Goal: Check status: Check status

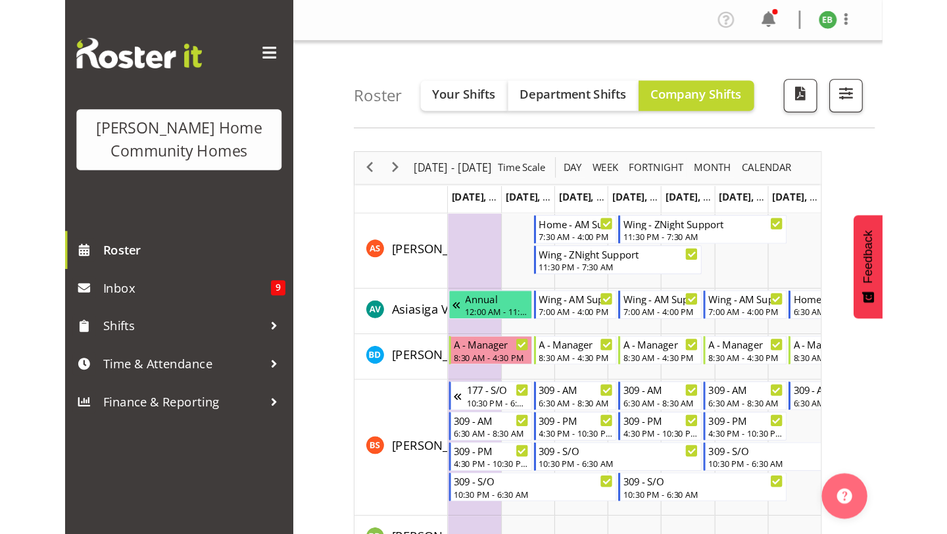
scroll to position [496, 0]
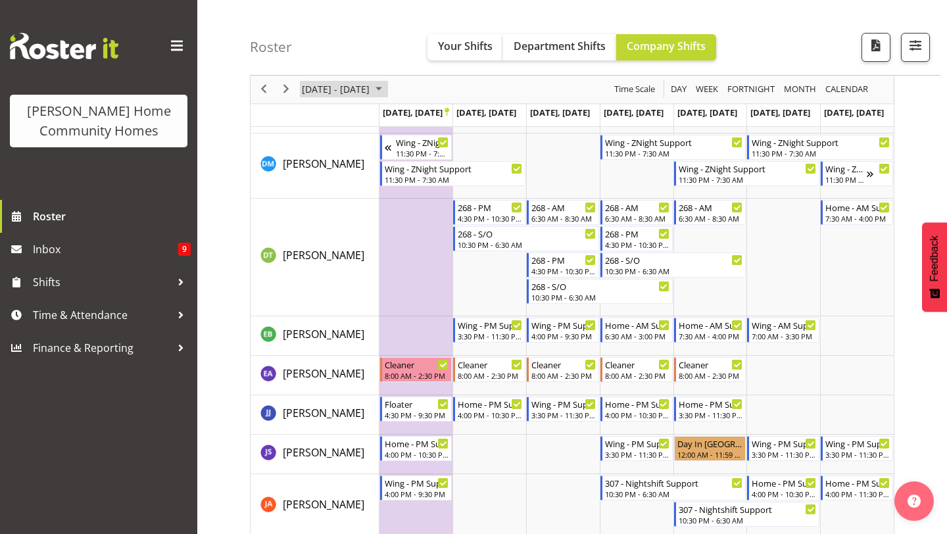
click at [371, 88] on span "[DATE] - [DATE]" at bounding box center [335, 90] width 70 height 16
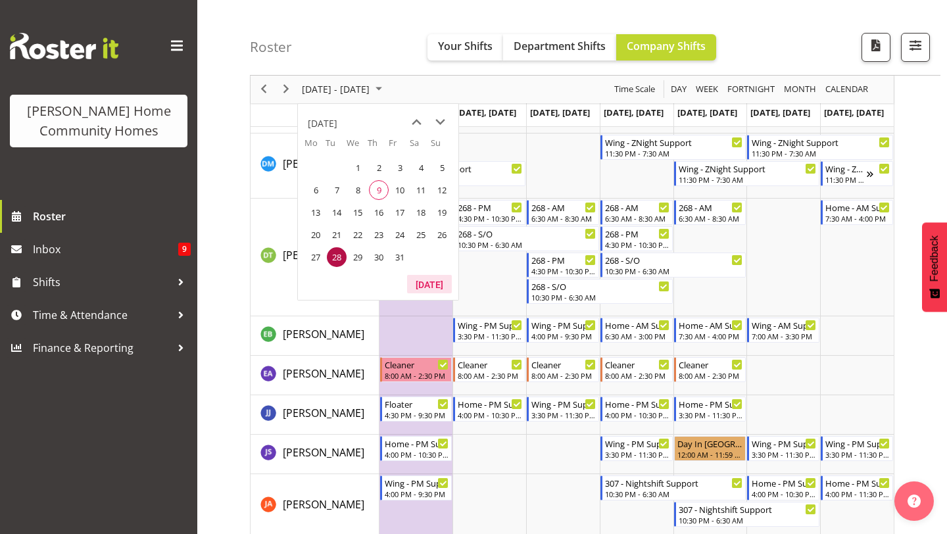
click at [425, 282] on button "[DATE]" at bounding box center [429, 284] width 45 height 18
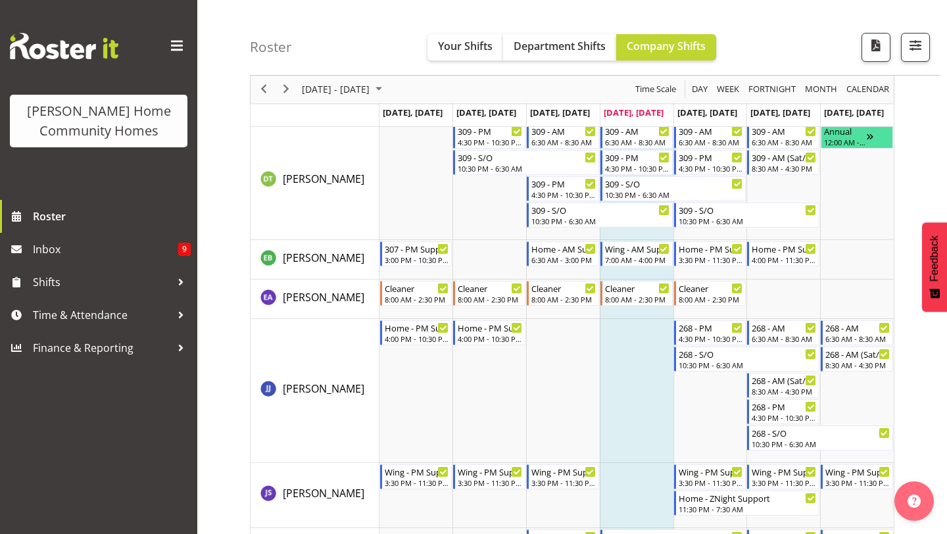
scroll to position [613, 0]
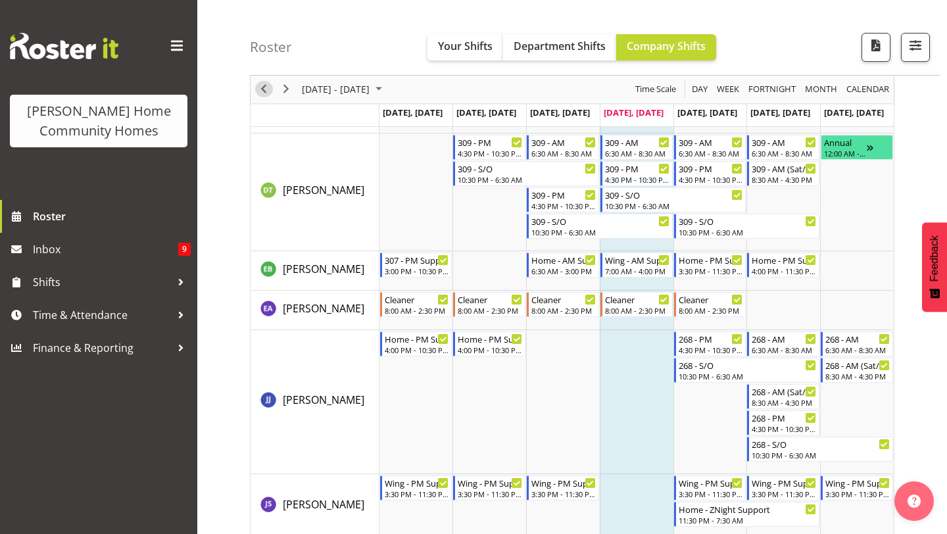
click at [263, 93] on span "Previous" at bounding box center [264, 90] width 16 height 16
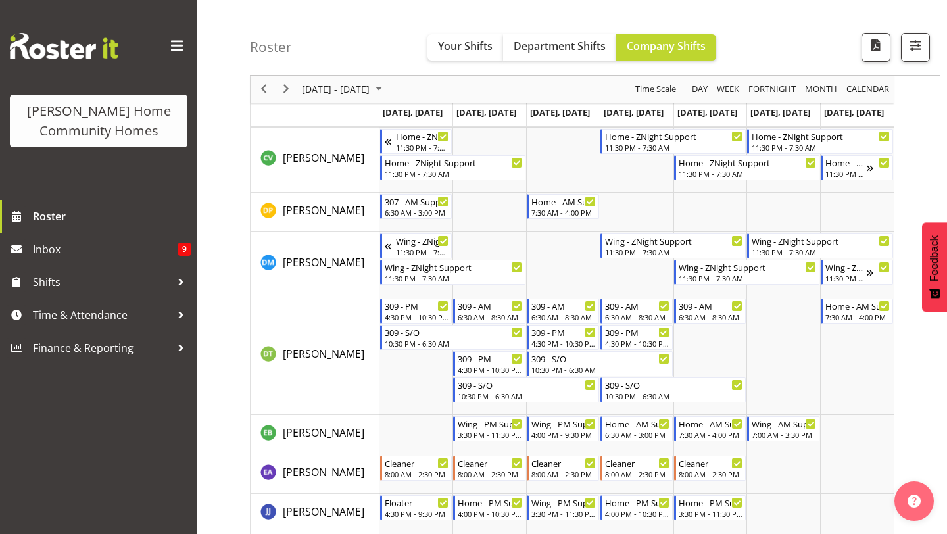
scroll to position [400, 0]
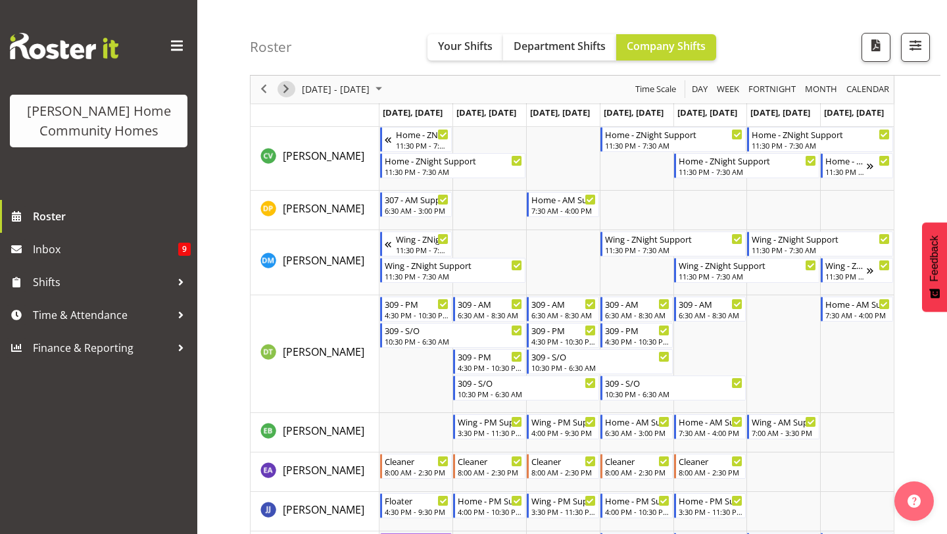
click at [287, 89] on span "Next" at bounding box center [286, 90] width 16 height 16
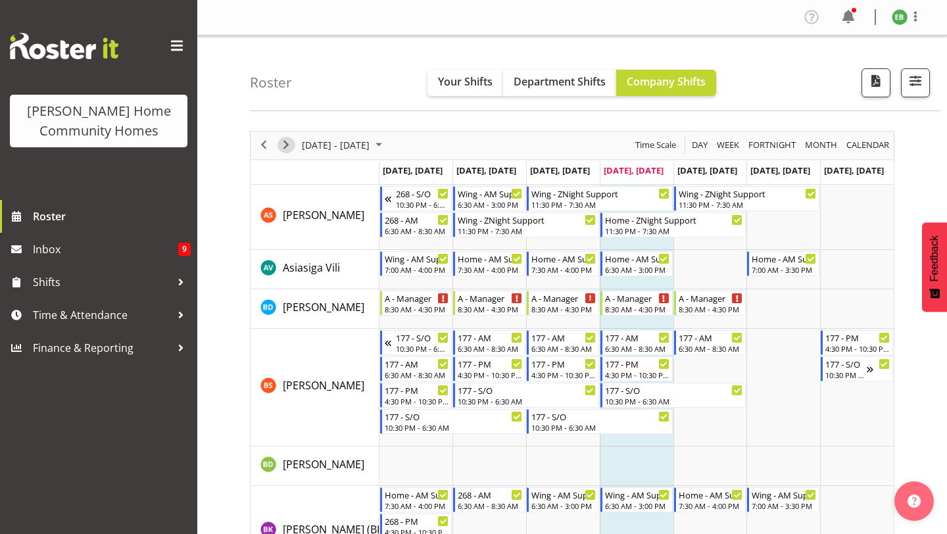
click at [286, 145] on span "Next" at bounding box center [286, 145] width 16 height 16
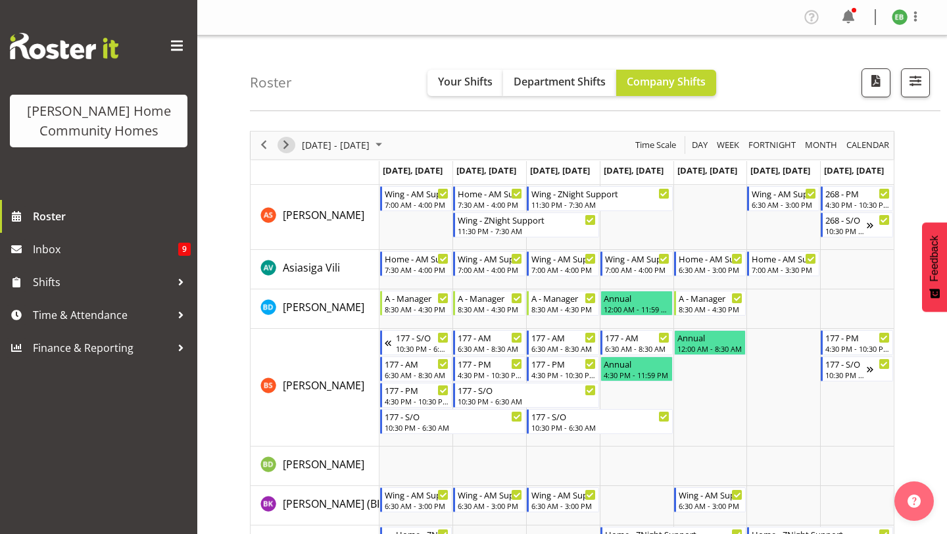
click at [287, 142] on span "Next" at bounding box center [286, 145] width 16 height 16
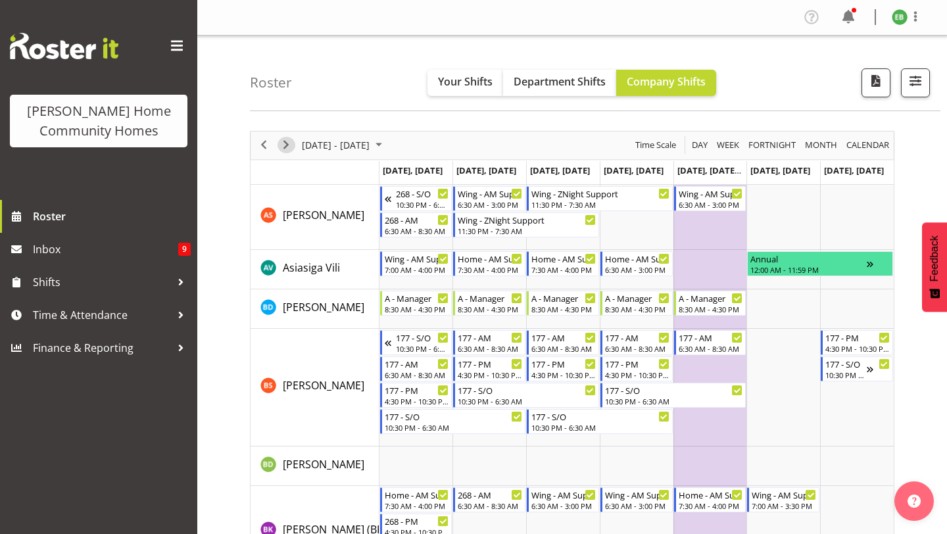
click at [289, 147] on span "Next" at bounding box center [286, 145] width 16 height 16
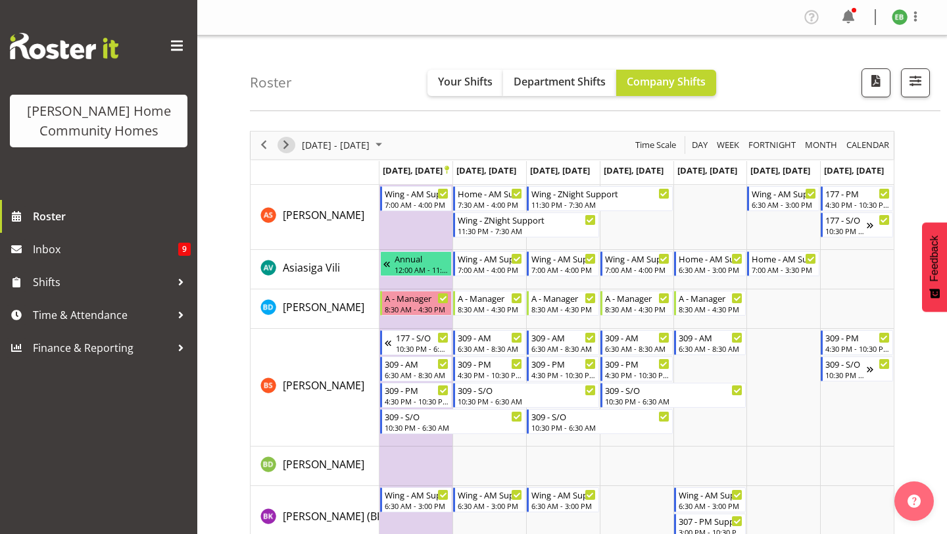
click at [286, 151] on span "Next" at bounding box center [286, 145] width 16 height 16
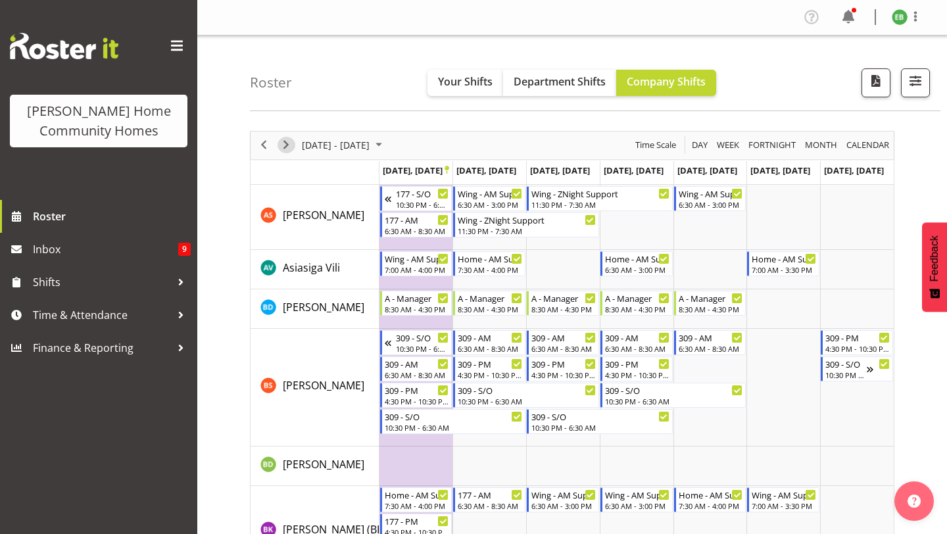
click at [281, 138] on span "Next" at bounding box center [286, 145] width 16 height 16
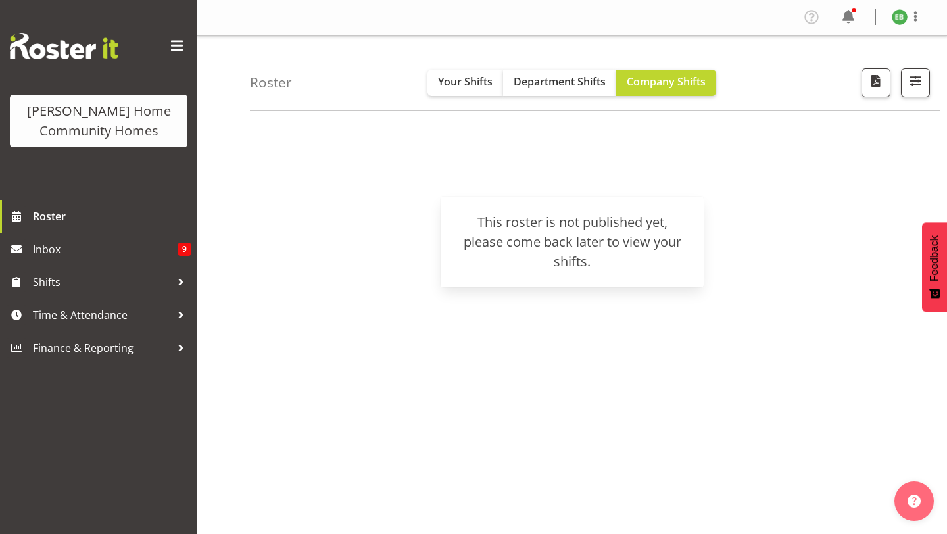
click at [669, 56] on div "Roster Your Shifts Department Shifts Company Shifts All Locations Clear [STREET…" at bounding box center [595, 74] width 690 height 76
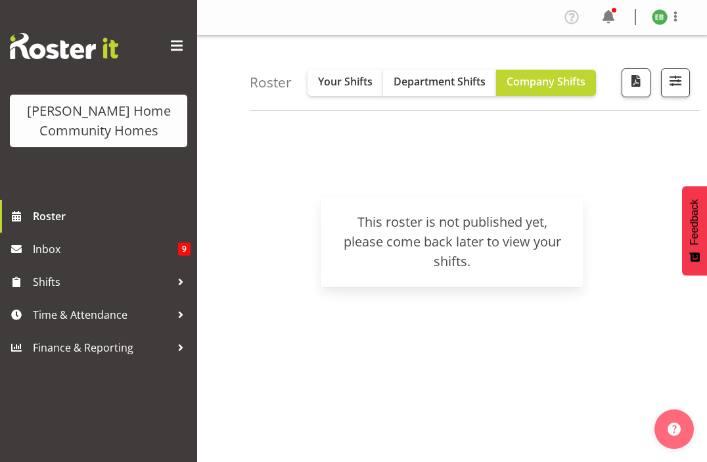
click at [274, 88] on h4 "Roster" at bounding box center [271, 82] width 42 height 15
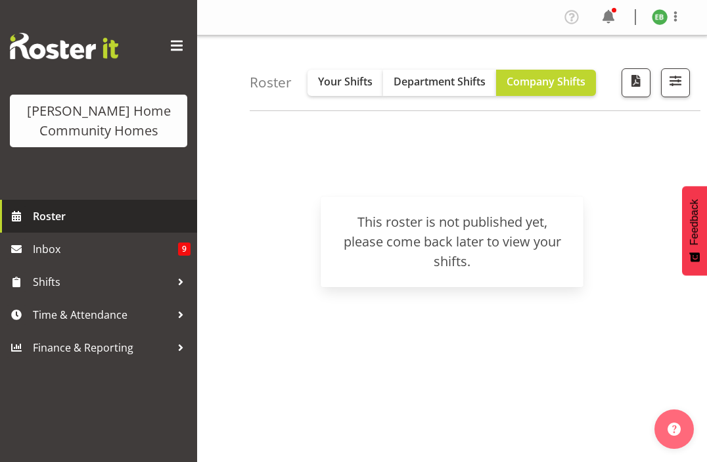
click at [127, 222] on span "Roster" at bounding box center [112, 216] width 158 height 20
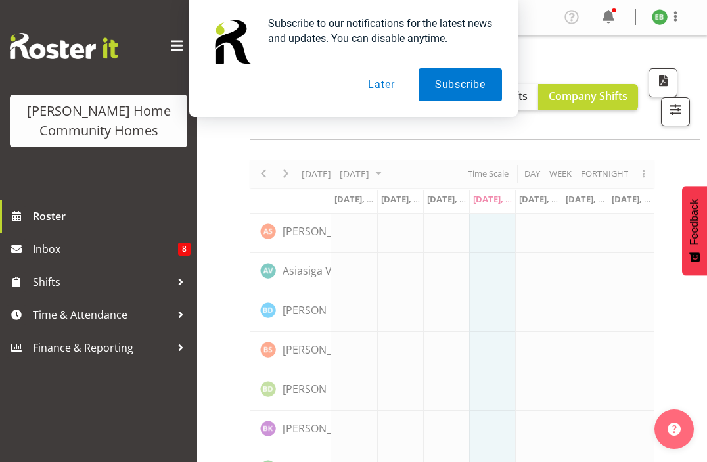
click at [383, 89] on button "Later" at bounding box center [381, 84] width 59 height 33
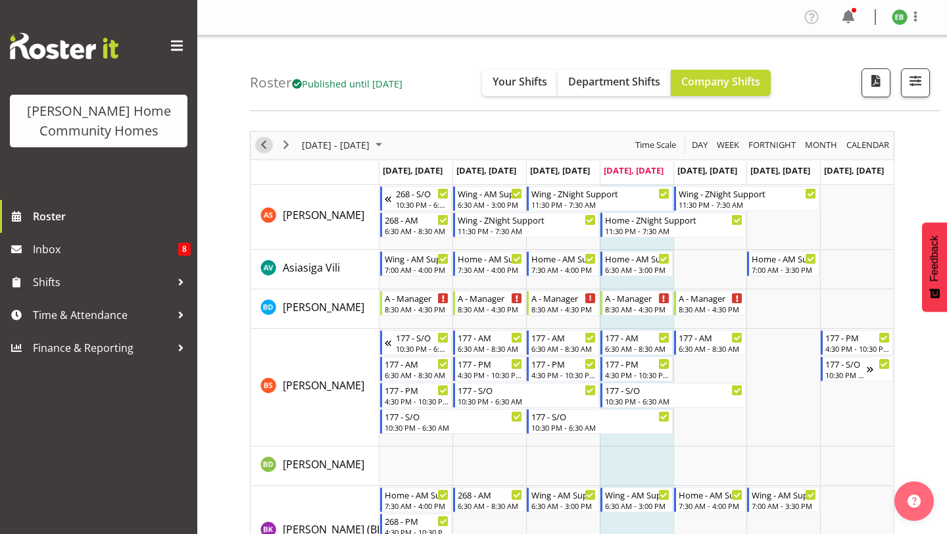
click at [264, 151] on span "Previous" at bounding box center [264, 145] width 16 height 16
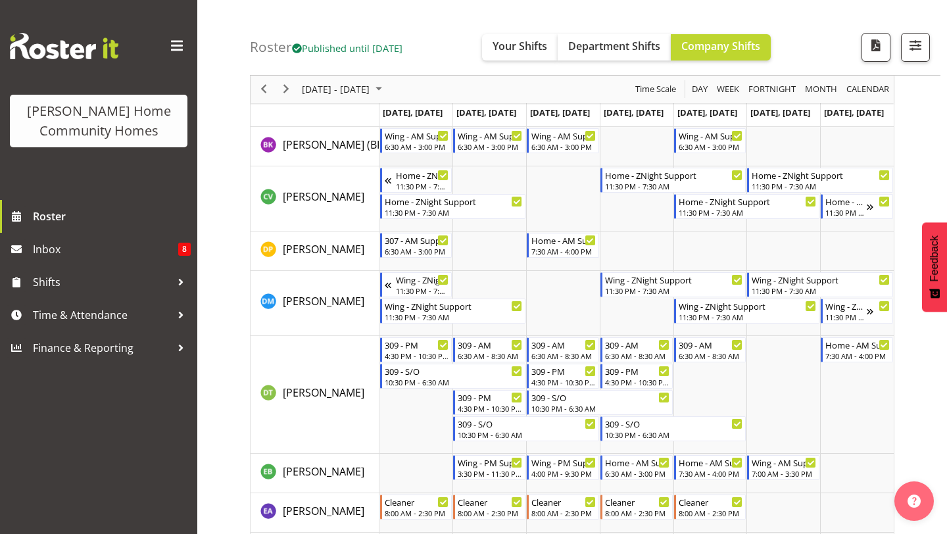
scroll to position [352, 0]
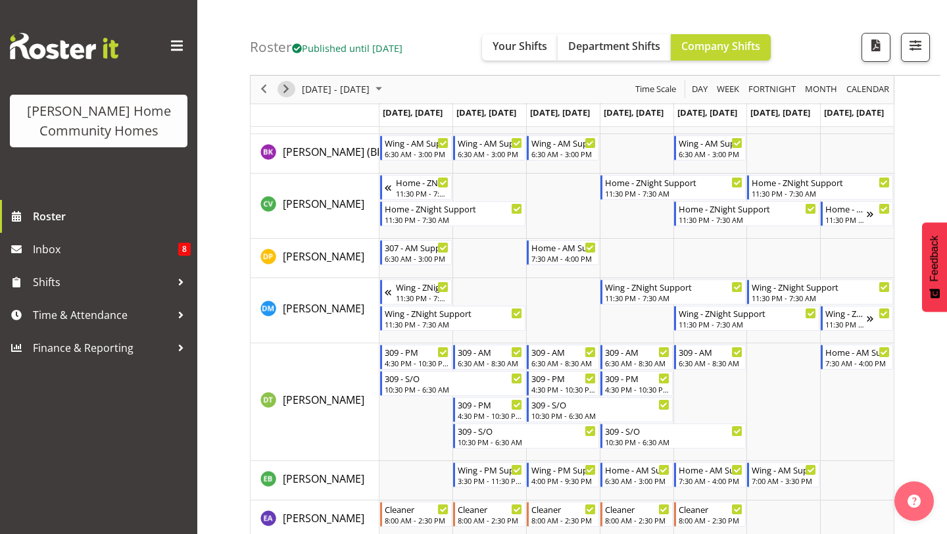
click at [281, 89] on span "Next" at bounding box center [286, 90] width 16 height 16
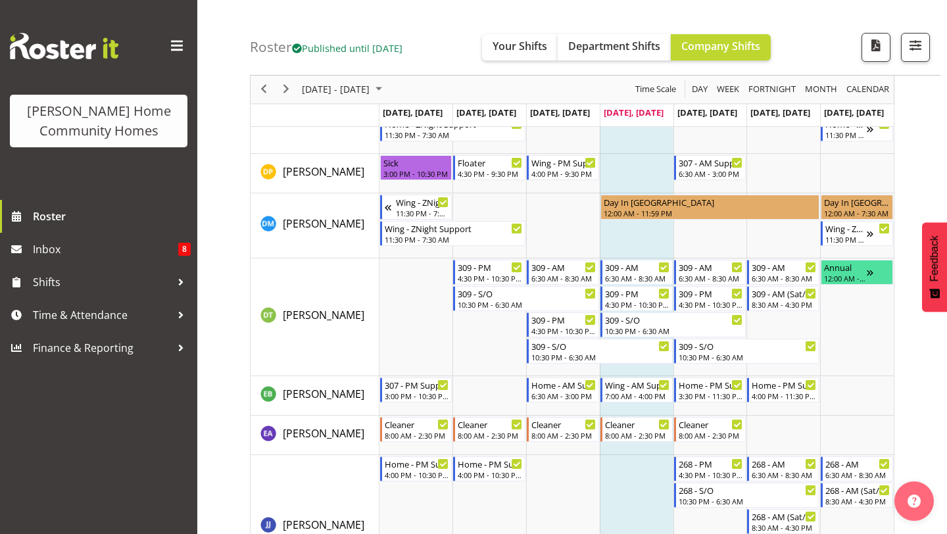
scroll to position [494, 0]
